Goal: Task Accomplishment & Management: Manage account settings

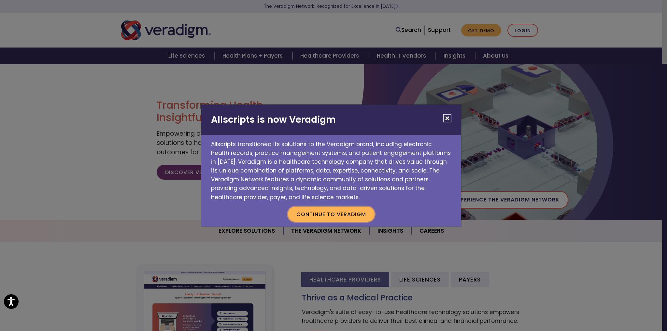
click at [343, 213] on button "Continue to Veradigm" at bounding box center [331, 214] width 87 height 15
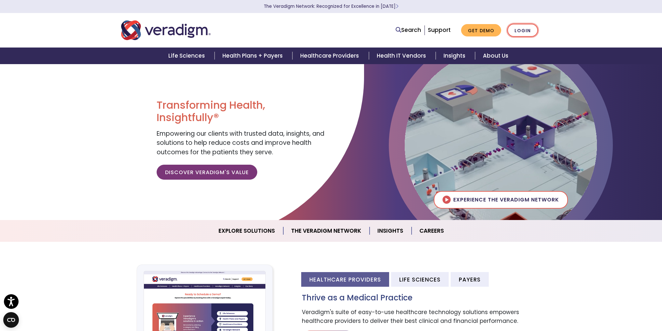
click at [517, 29] on link "Login" at bounding box center [522, 30] width 31 height 13
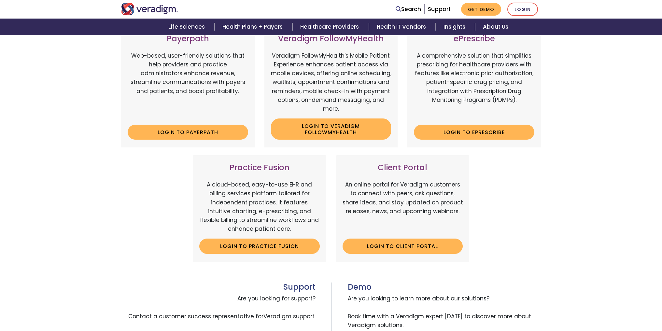
scroll to position [130, 0]
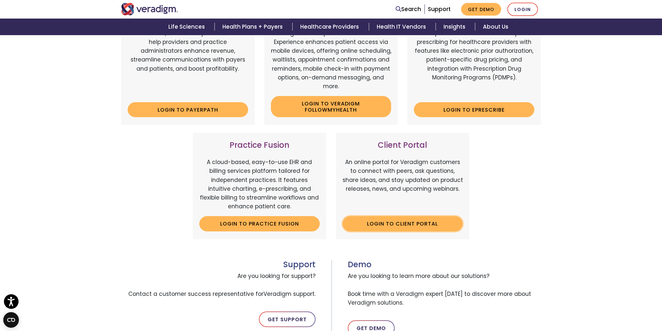
click at [392, 223] on link "Login to Client Portal" at bounding box center [402, 223] width 120 height 15
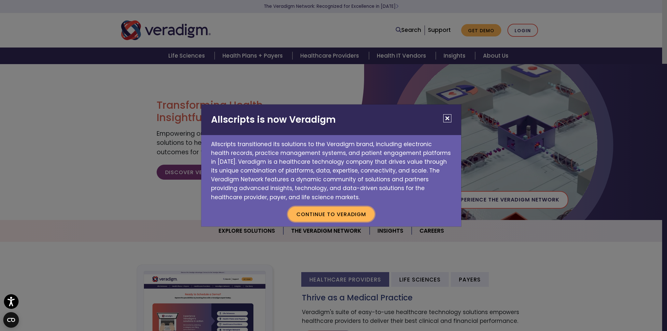
click at [312, 216] on button "Continue to Veradigm" at bounding box center [331, 214] width 87 height 15
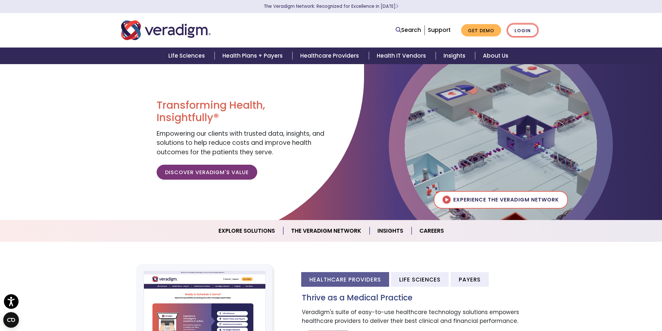
click at [524, 28] on link "Login" at bounding box center [522, 30] width 31 height 13
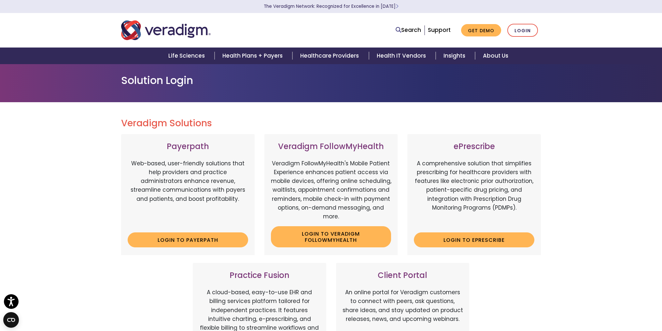
scroll to position [163, 0]
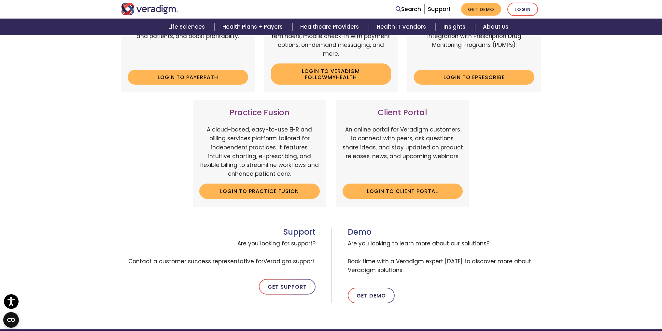
click at [383, 182] on div "Client Portal An online portal for Veradigm customers to connect with peers, as…" at bounding box center [402, 153] width 133 height 106
click at [378, 192] on link "Login to Client Portal" at bounding box center [402, 191] width 120 height 15
